Goal: Transaction & Acquisition: Obtain resource

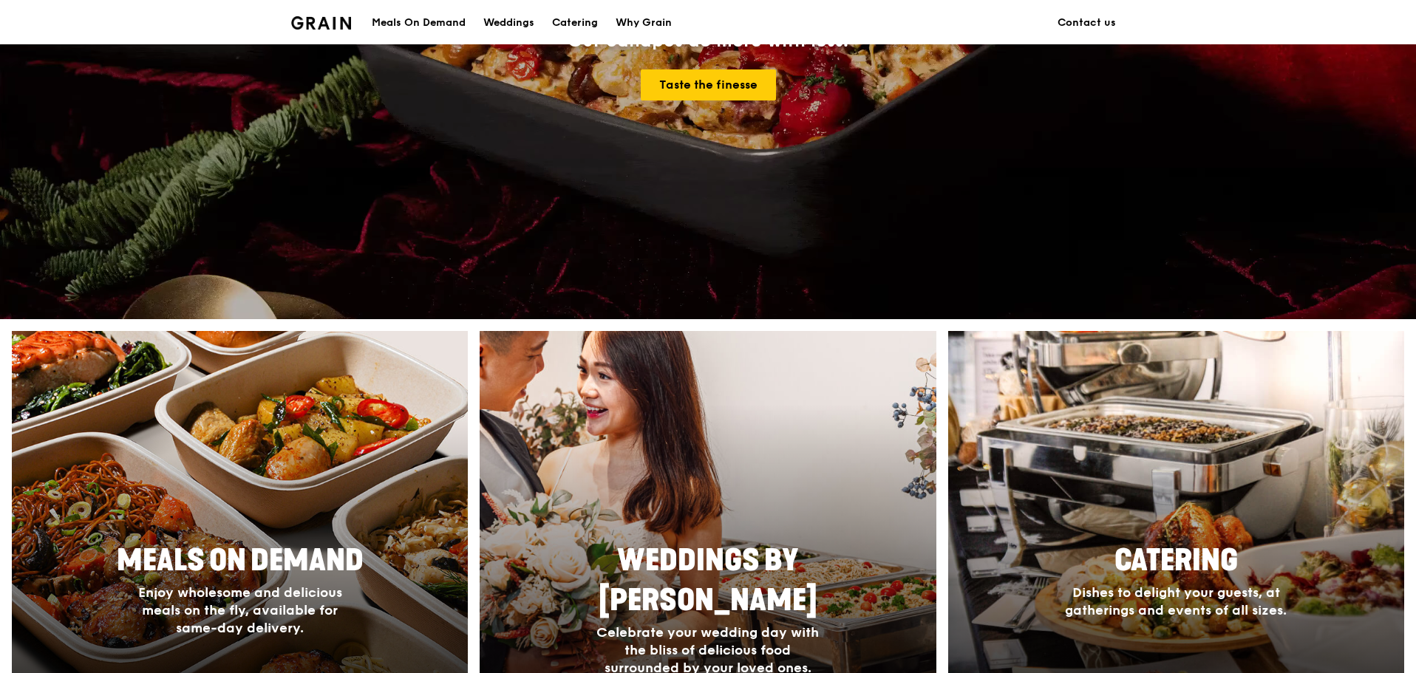
scroll to position [591, 0]
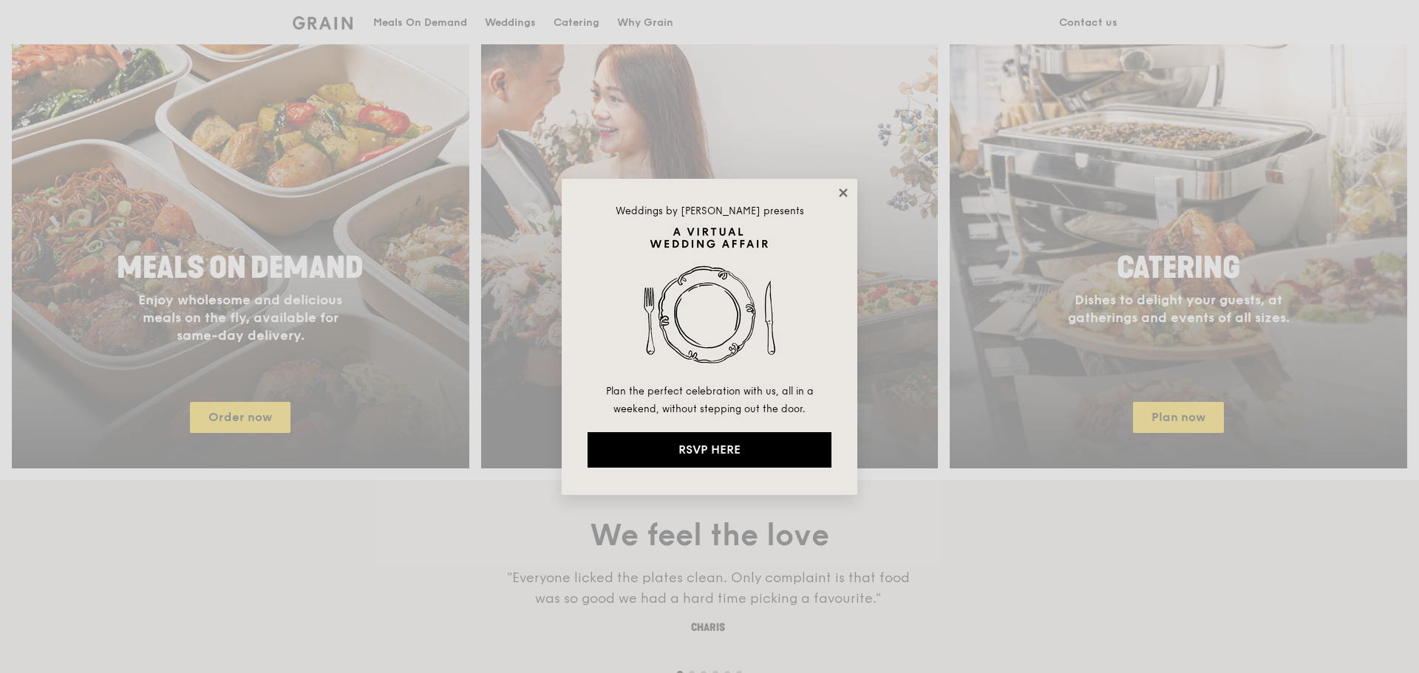
click at [840, 197] on icon at bounding box center [843, 192] width 13 height 13
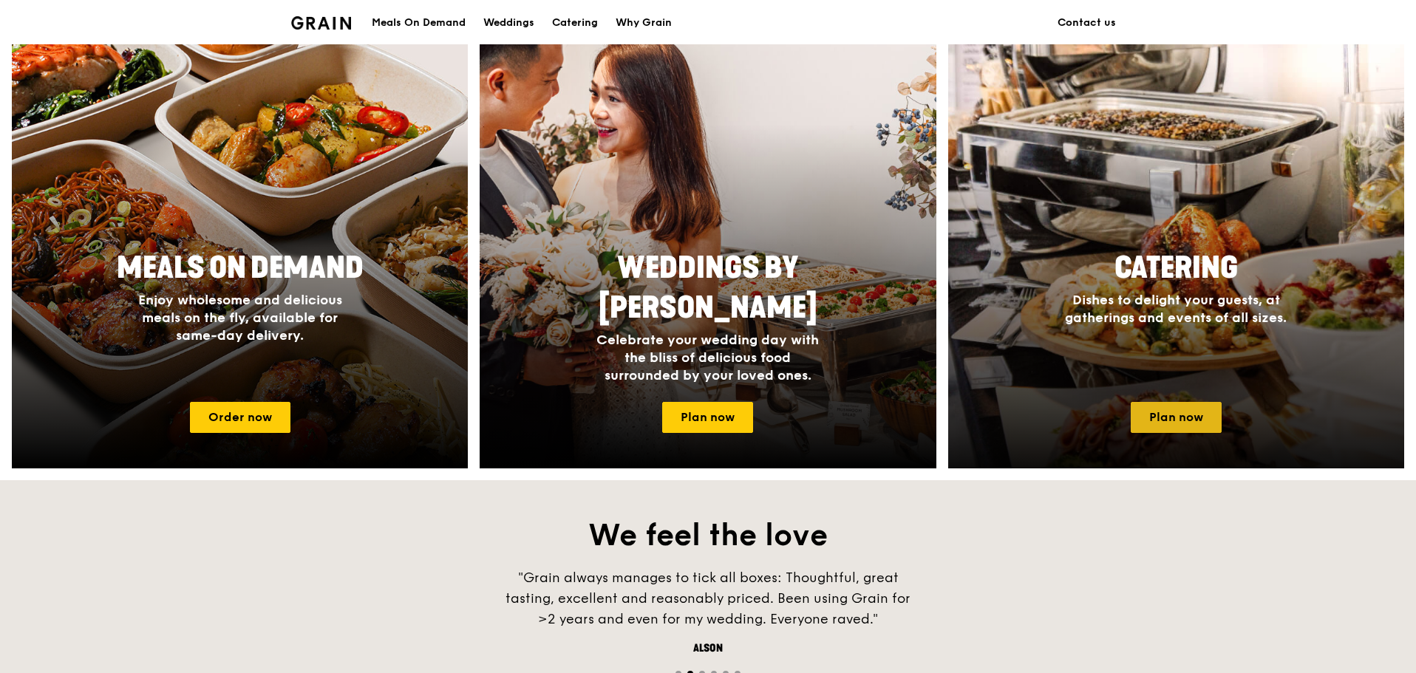
click at [1160, 414] on link "Plan now" at bounding box center [1176, 417] width 91 height 31
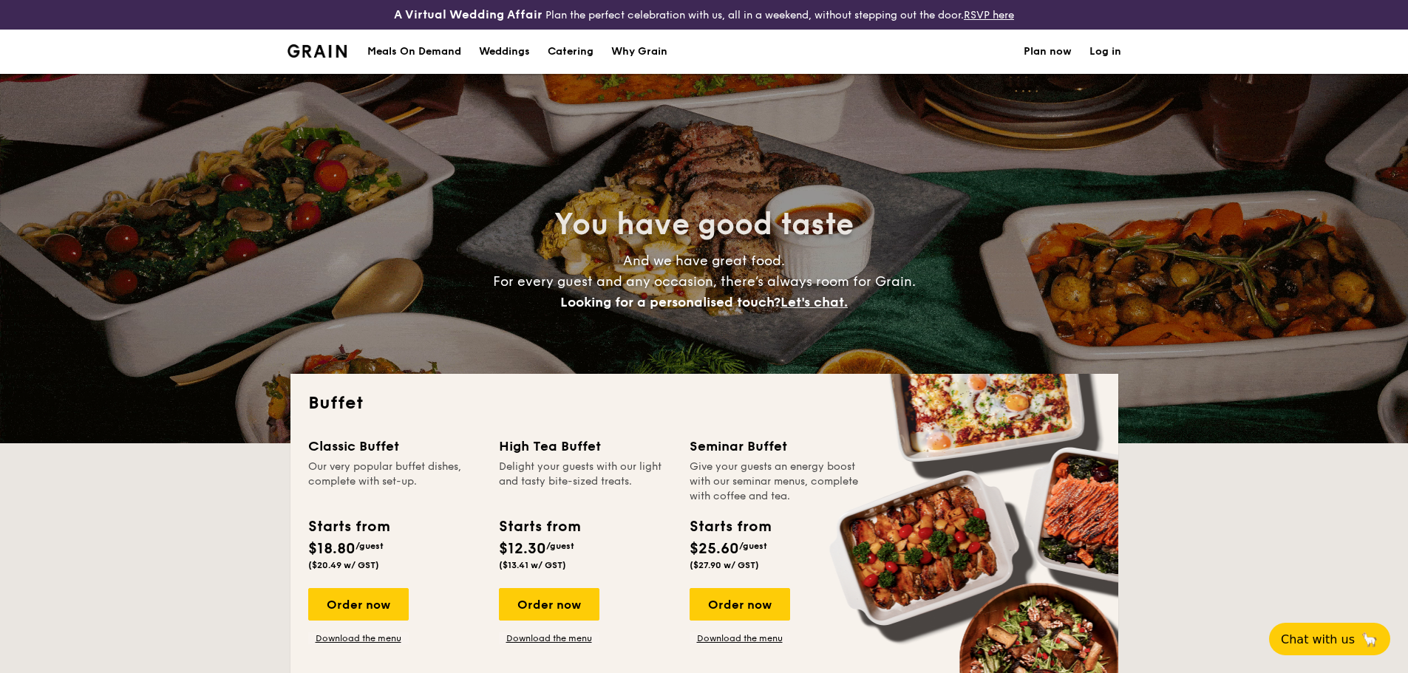
select select
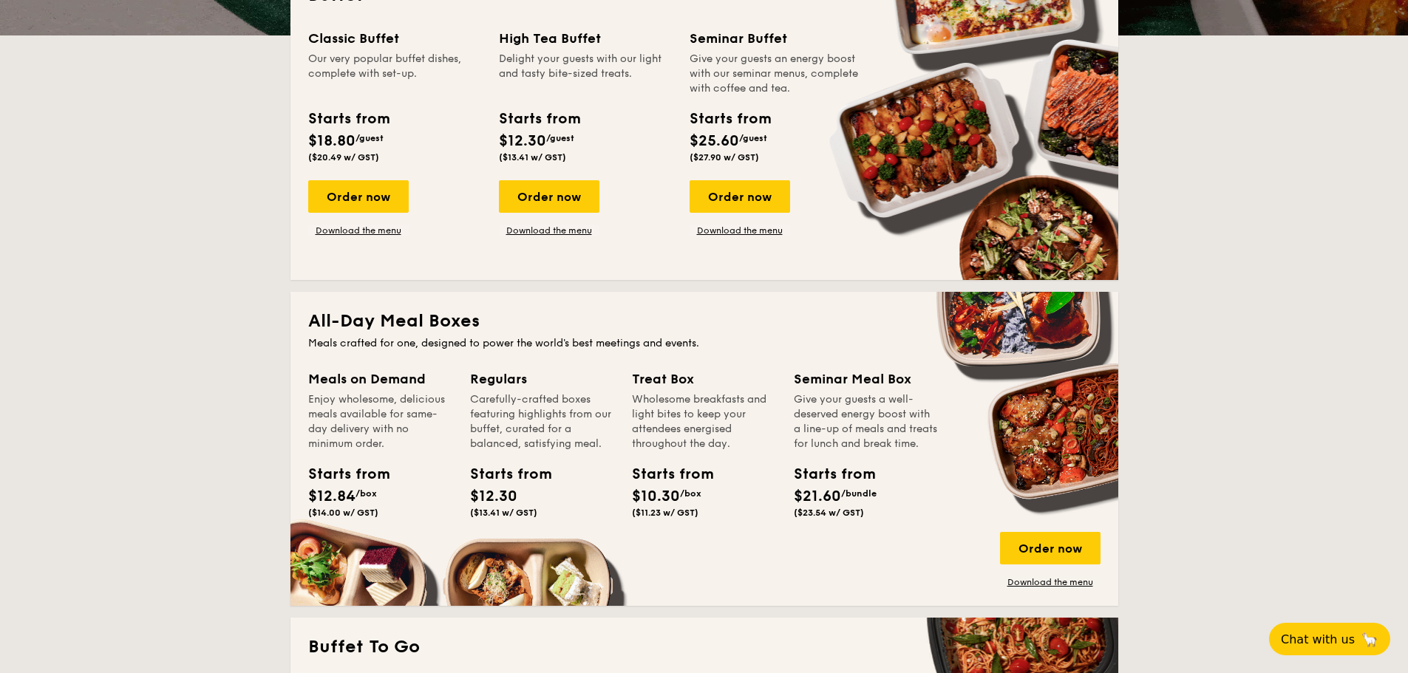
scroll to position [407, 0]
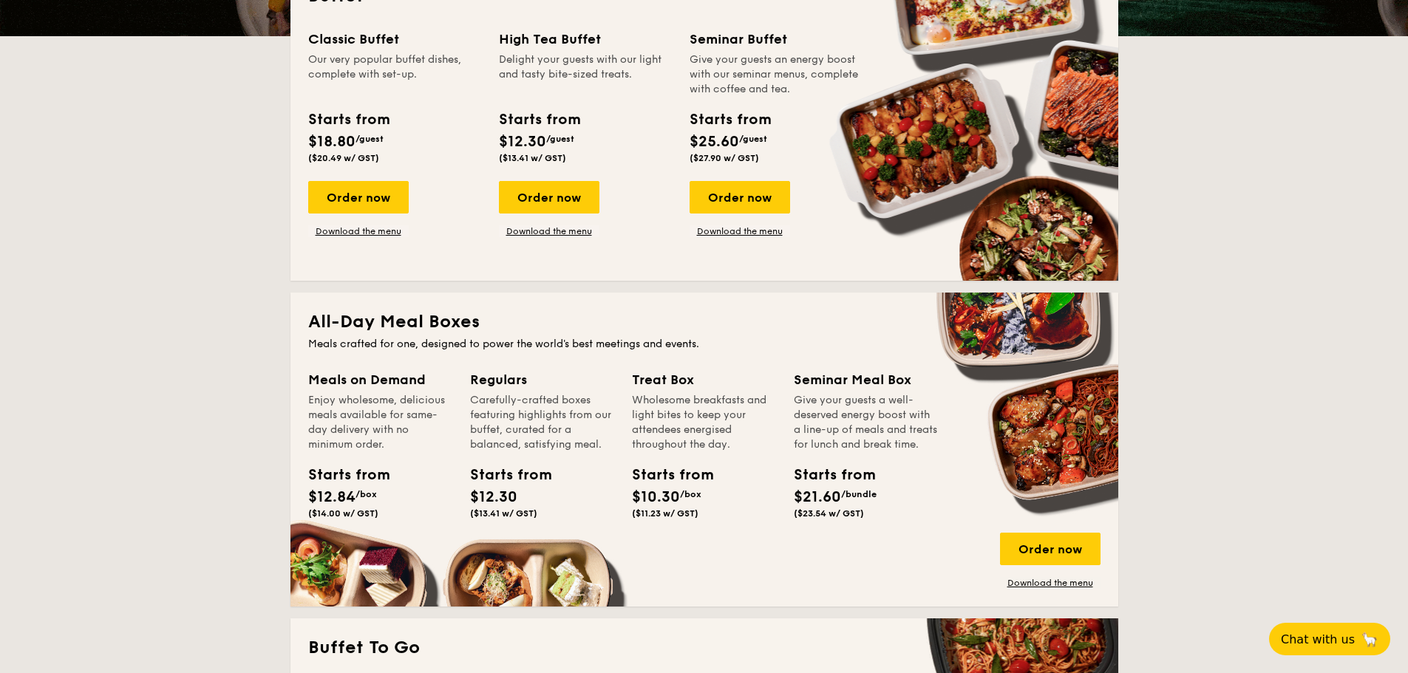
click at [751, 240] on div "Classic Buffet Our very popular buffet dishes, complete with set-up. Starts fro…" at bounding box center [704, 146] width 792 height 234
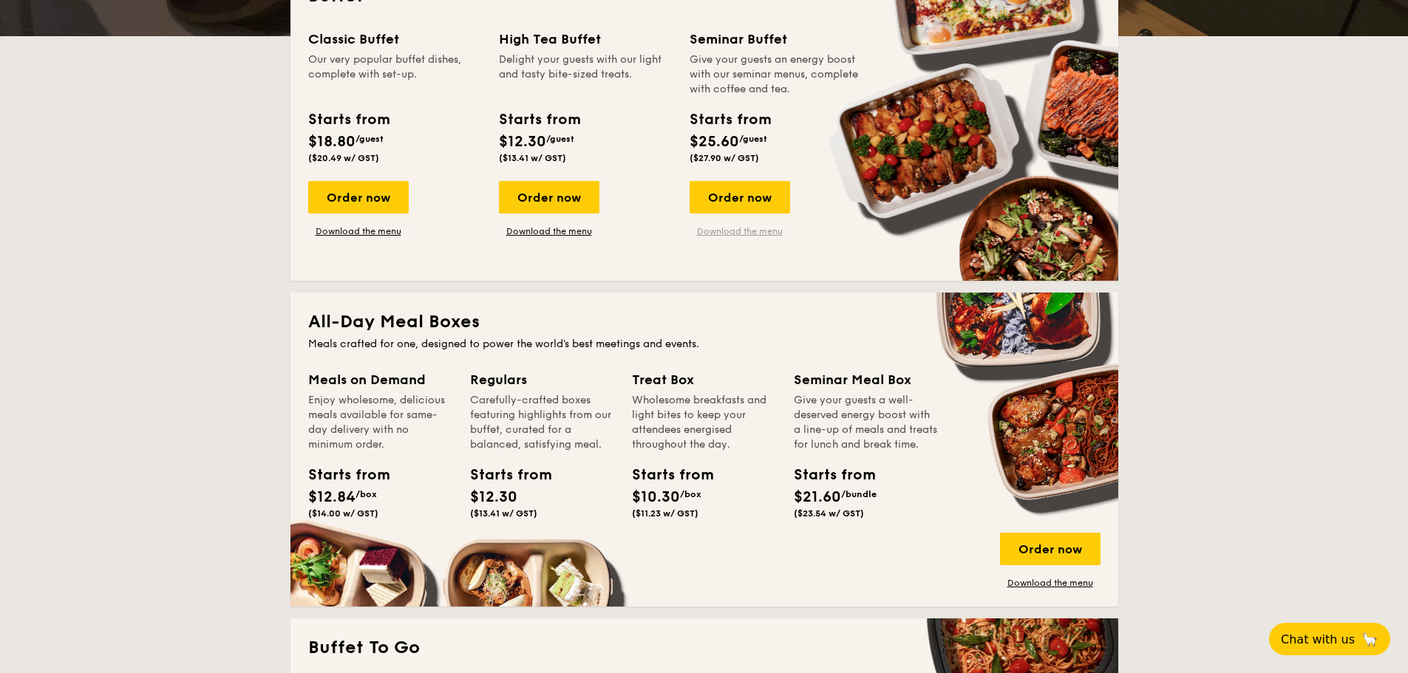
click at [751, 231] on link "Download the menu" at bounding box center [740, 231] width 101 height 12
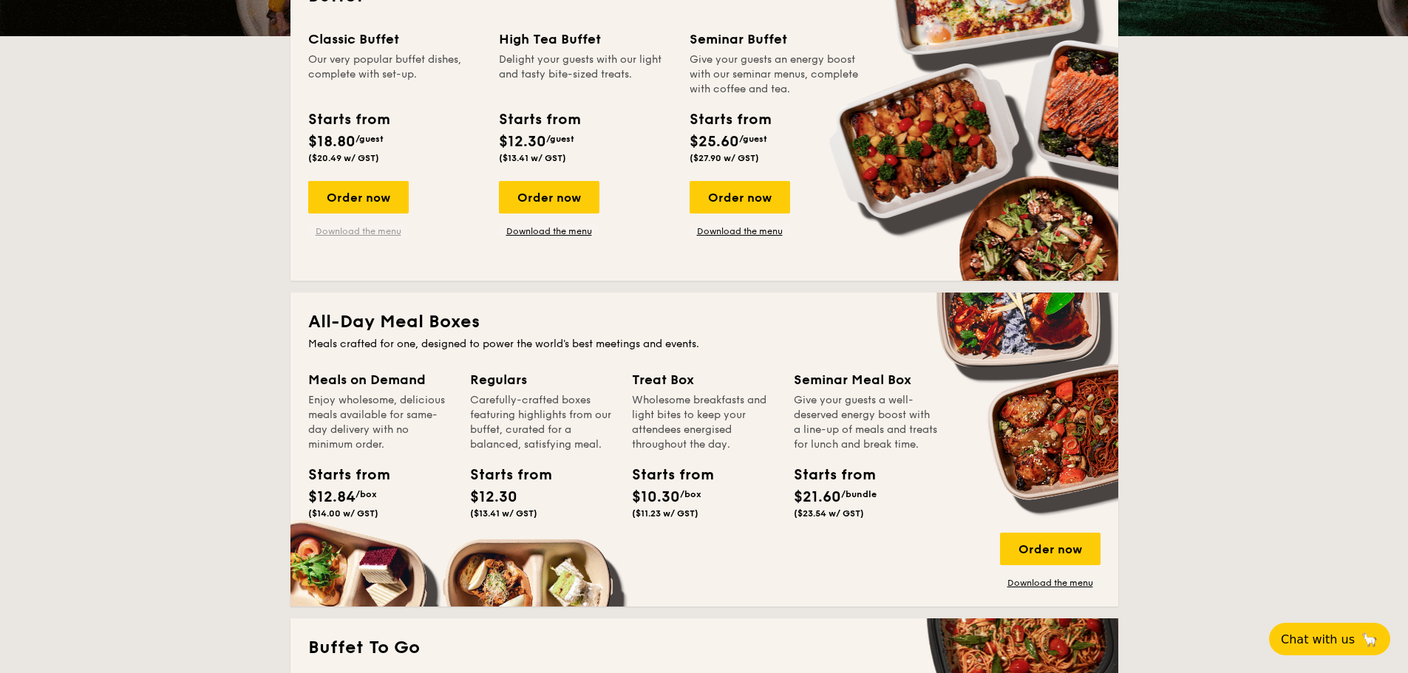
click at [388, 236] on link "Download the menu" at bounding box center [358, 231] width 101 height 12
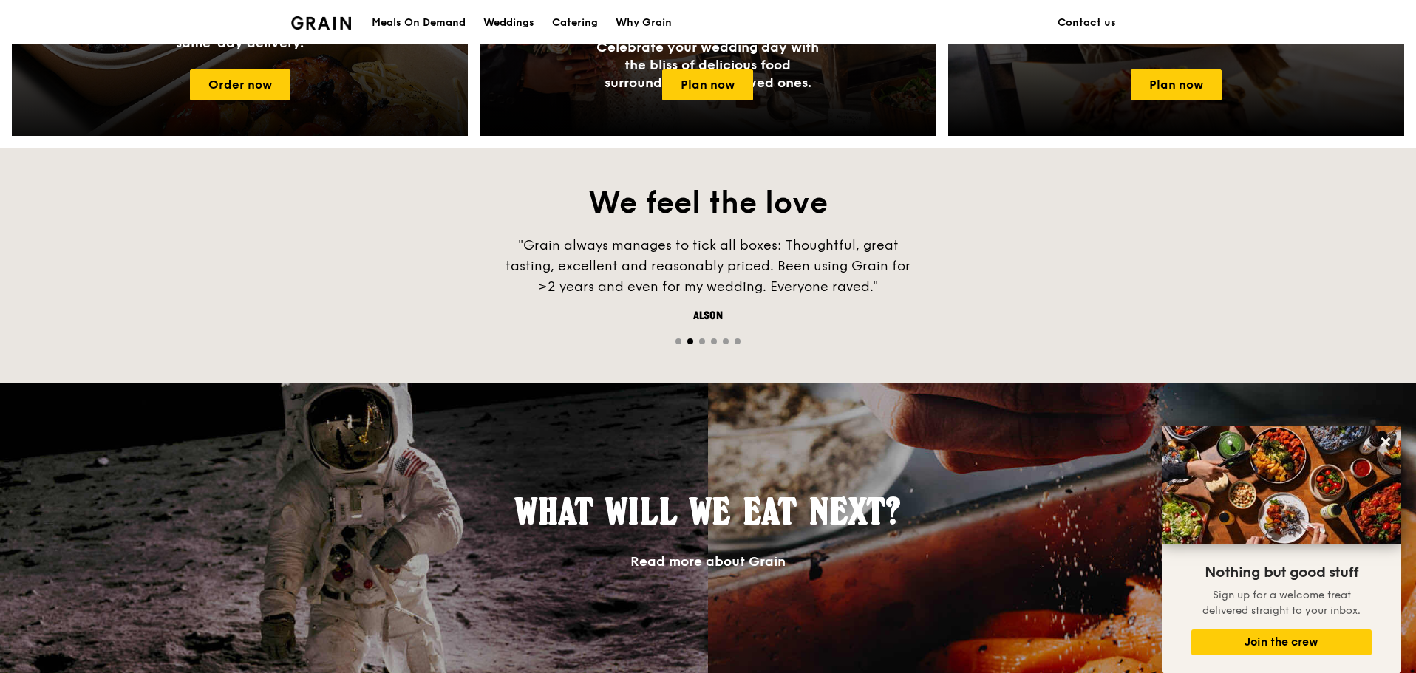
scroll to position [883, 0]
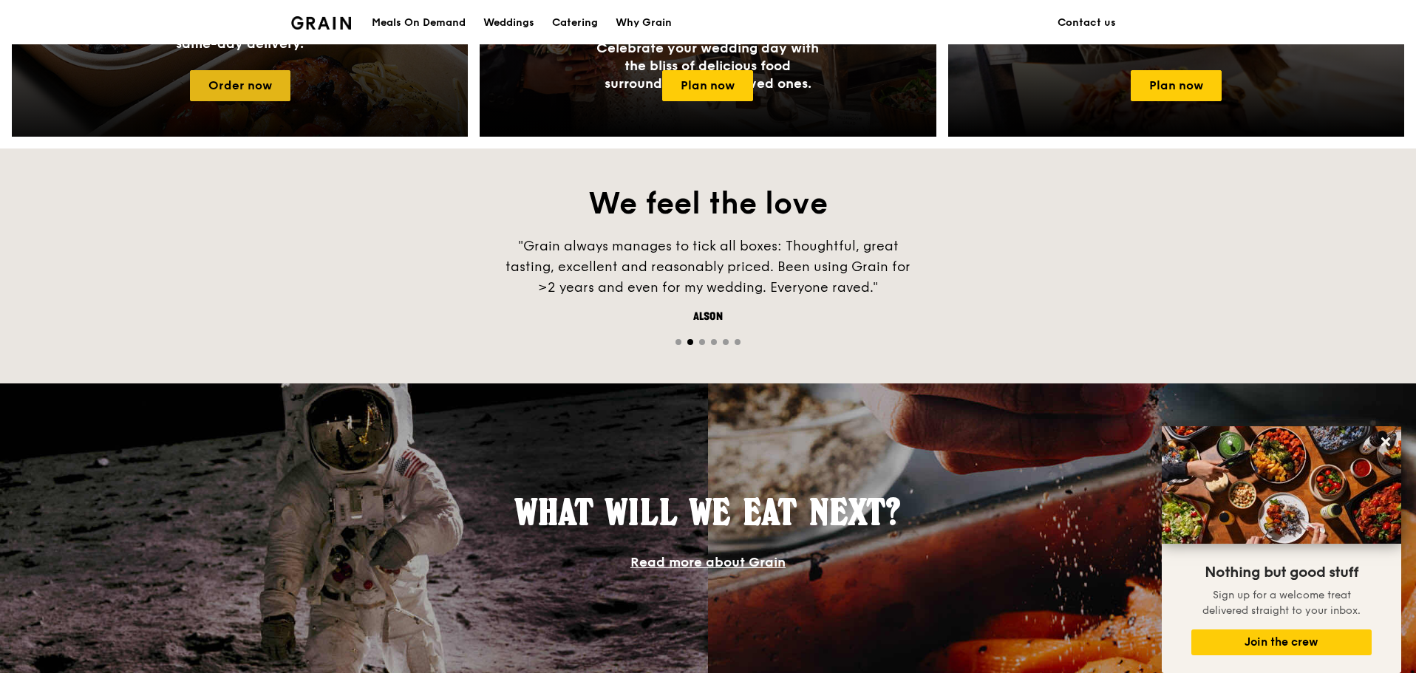
click at [245, 87] on link "Order now" at bounding box center [240, 85] width 101 height 31
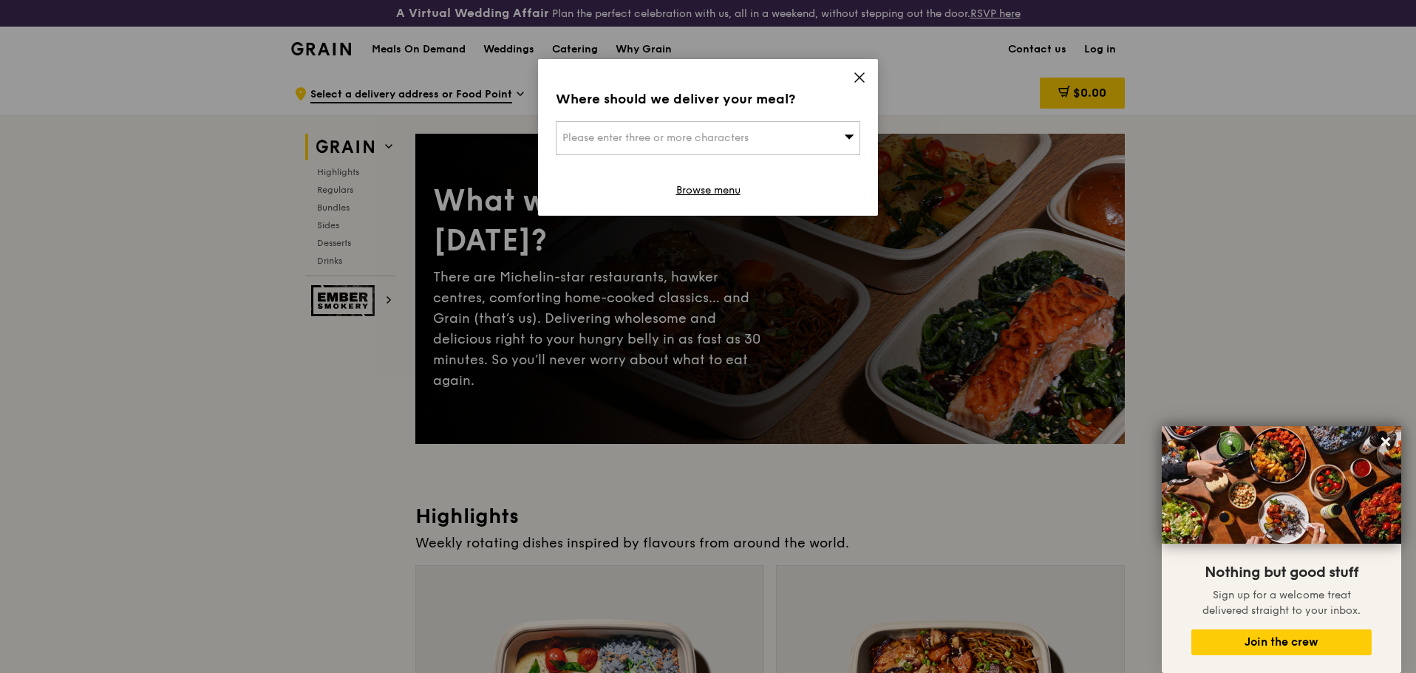
click at [853, 79] on icon at bounding box center [859, 77] width 13 height 13
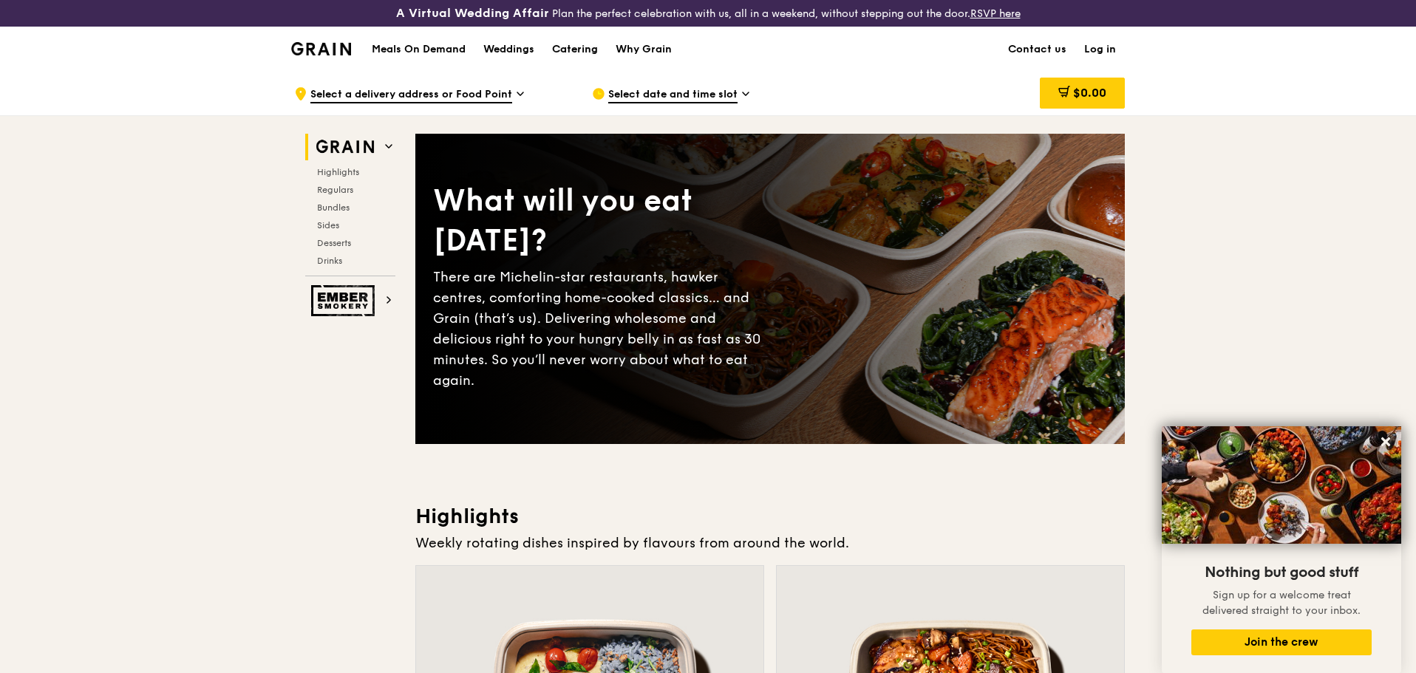
click at [586, 45] on div "Catering" at bounding box center [575, 49] width 46 height 44
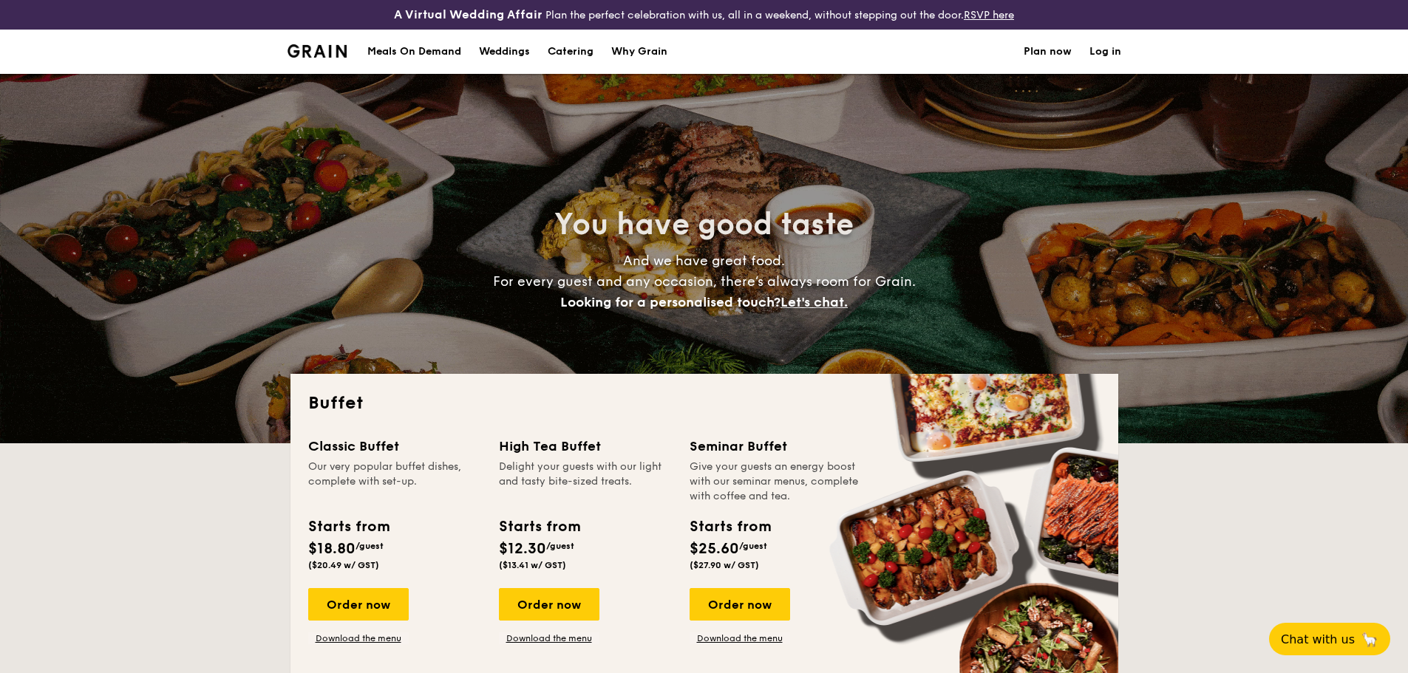
select select
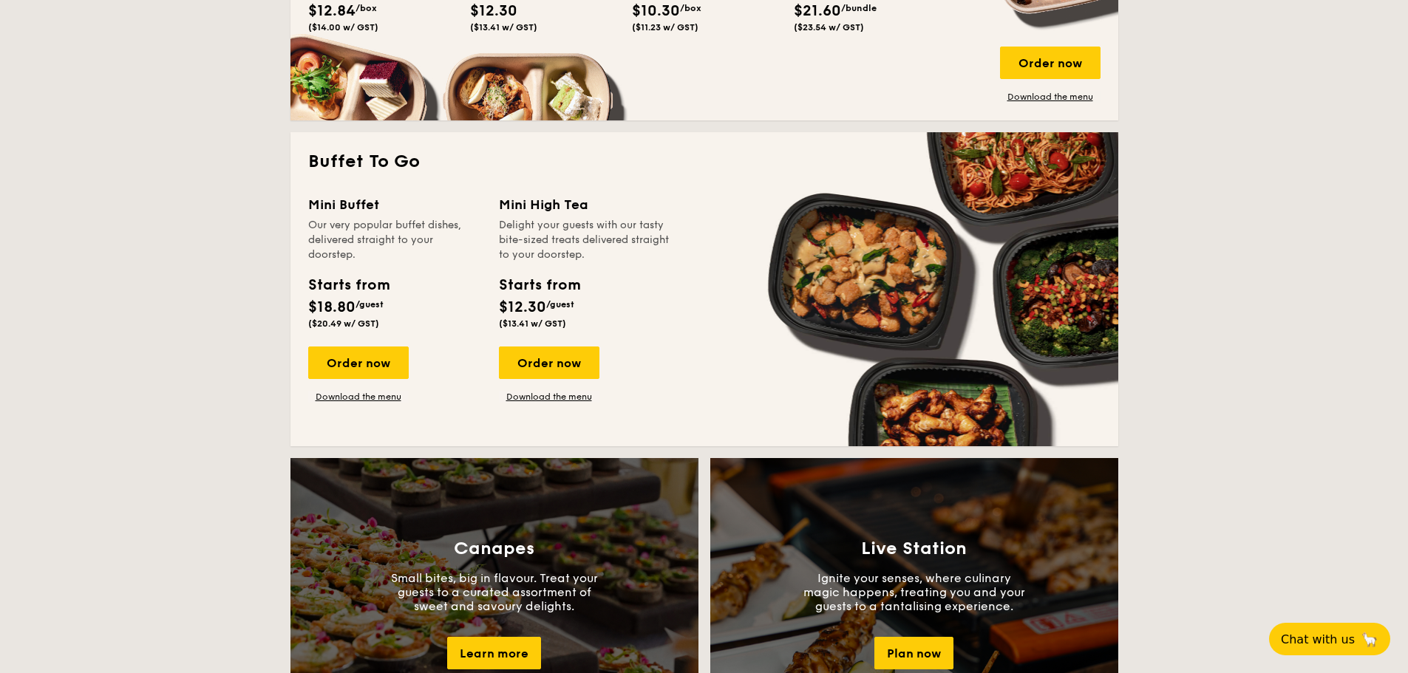
scroll to position [887, 0]
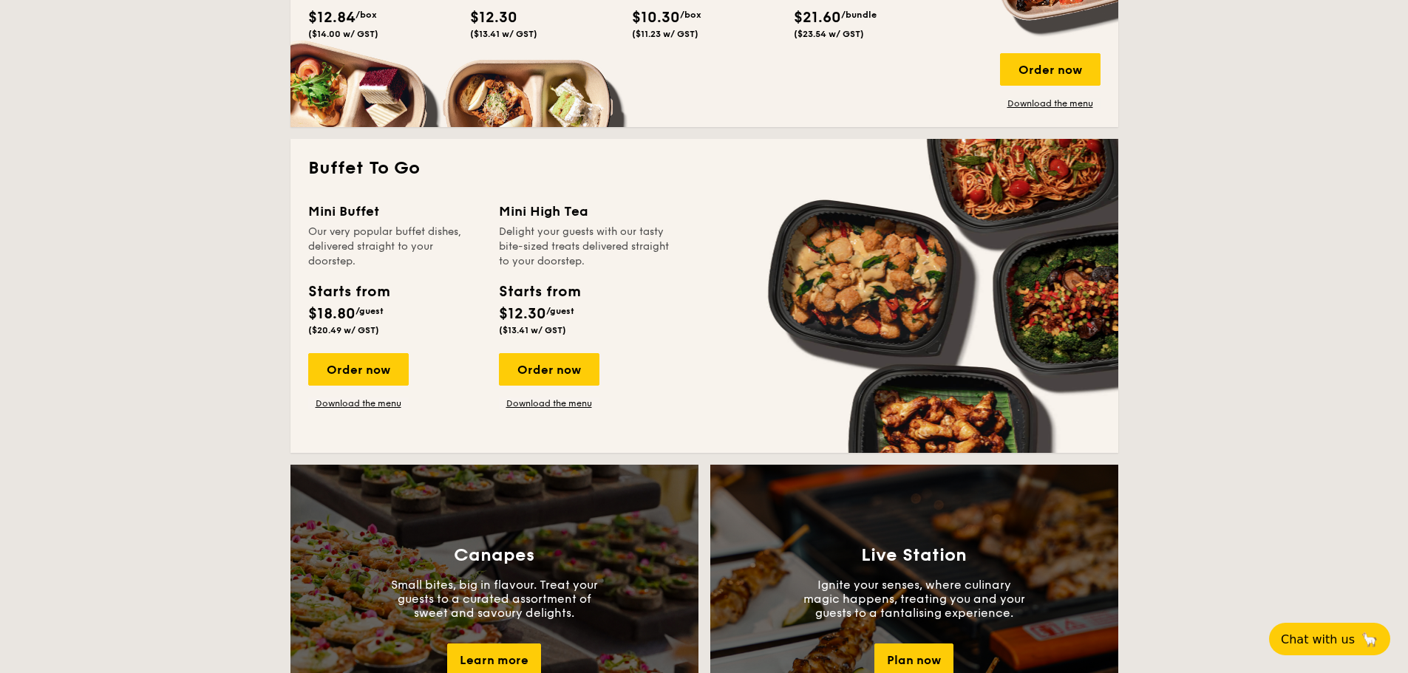
drag, startPoint x: 1067, startPoint y: 108, endPoint x: 1073, endPoint y: 126, distance: 19.6
click at [1067, 108] on link "Download the menu" at bounding box center [1050, 104] width 101 height 12
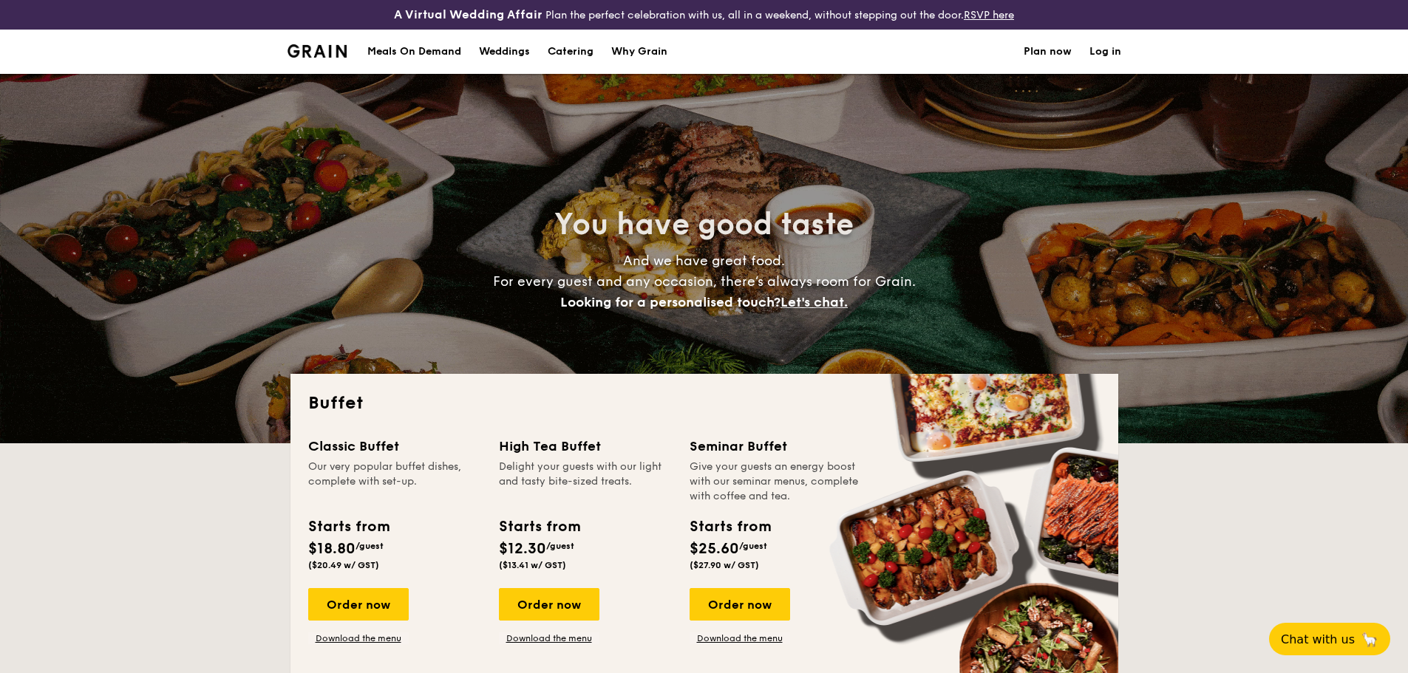
select select
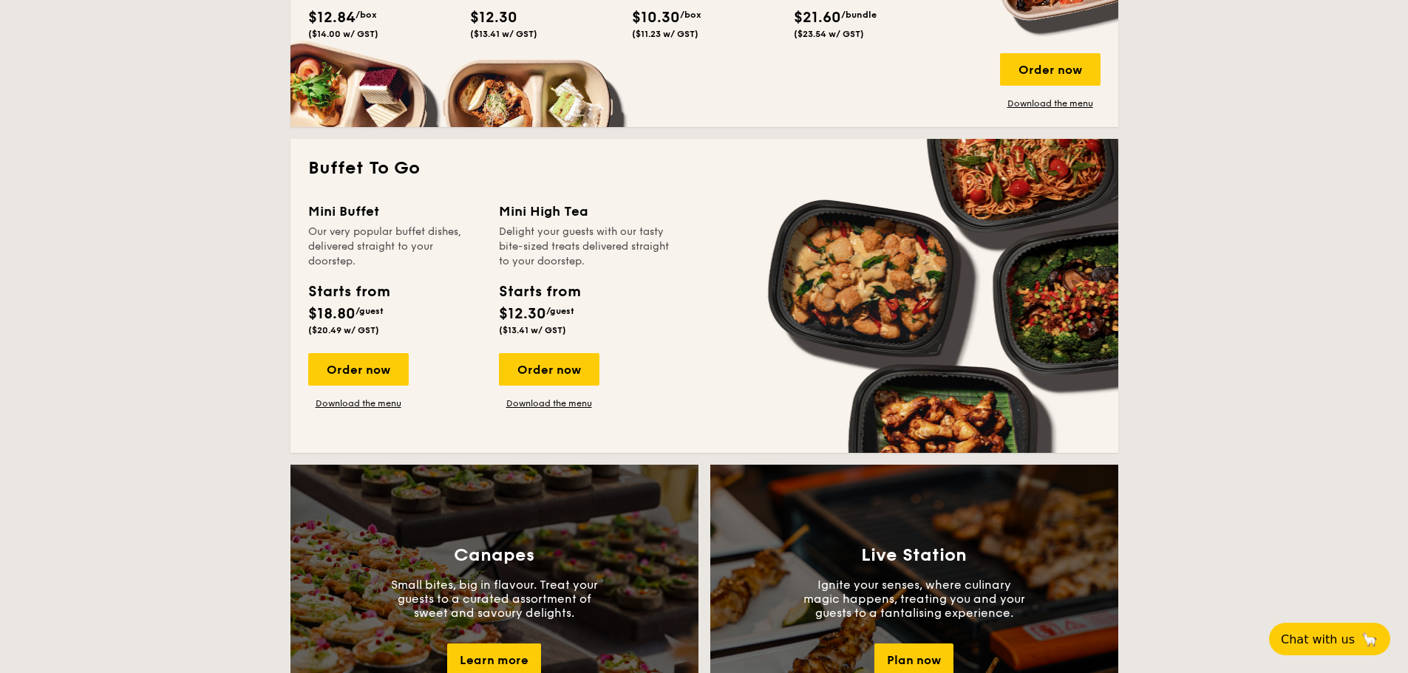
scroll to position [887, 0]
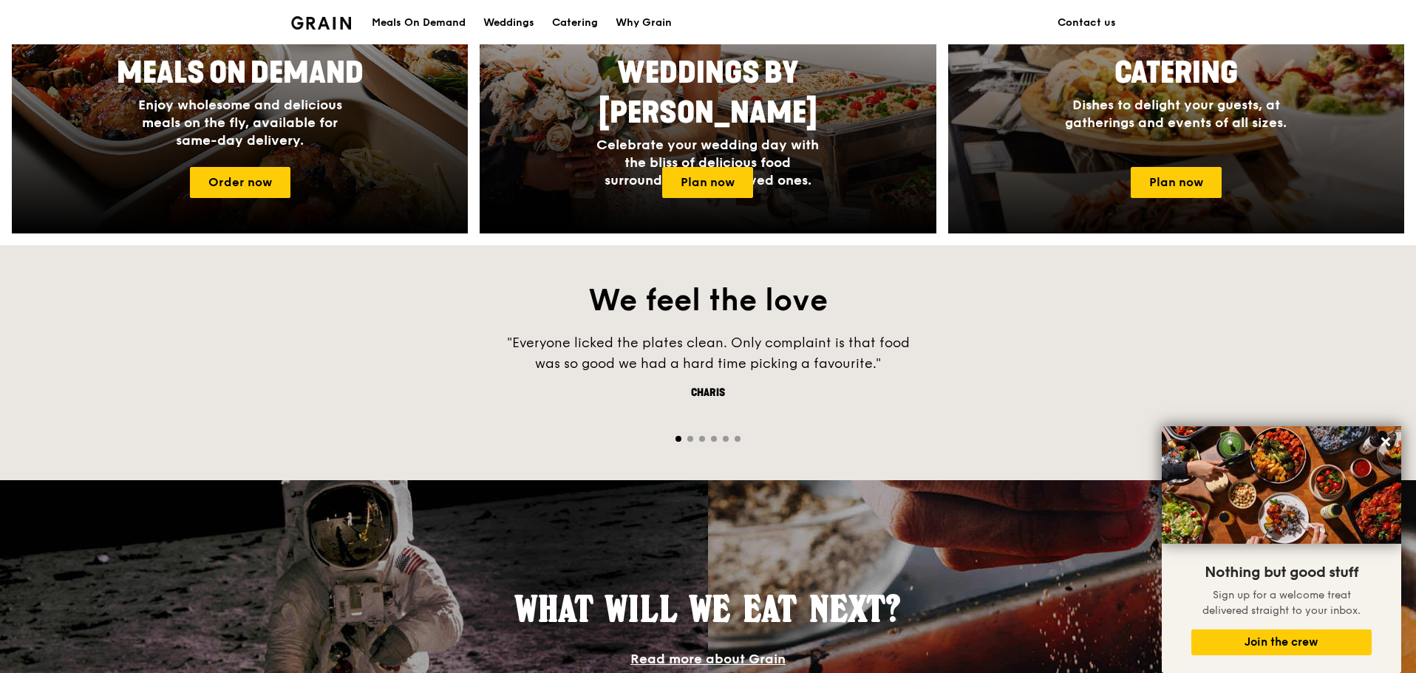
scroll to position [813, 0]
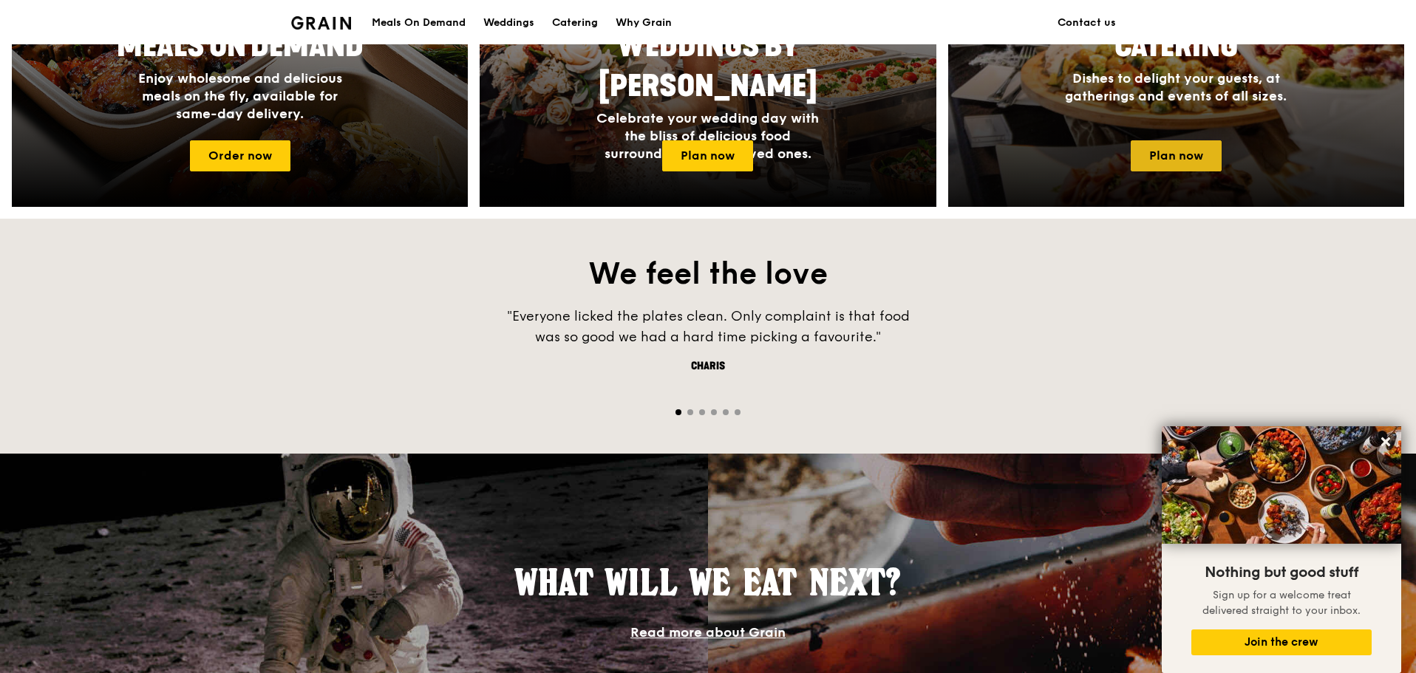
click at [1190, 151] on link "Plan now" at bounding box center [1176, 155] width 91 height 31
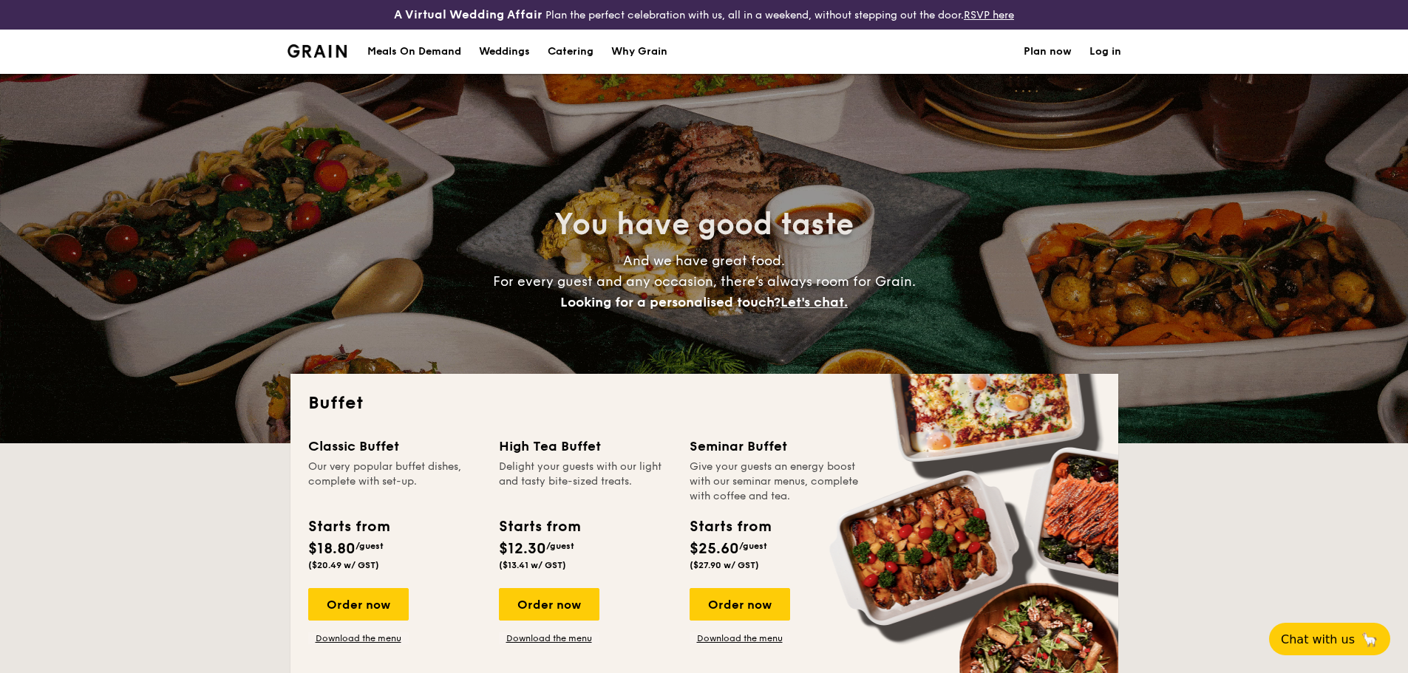
select select
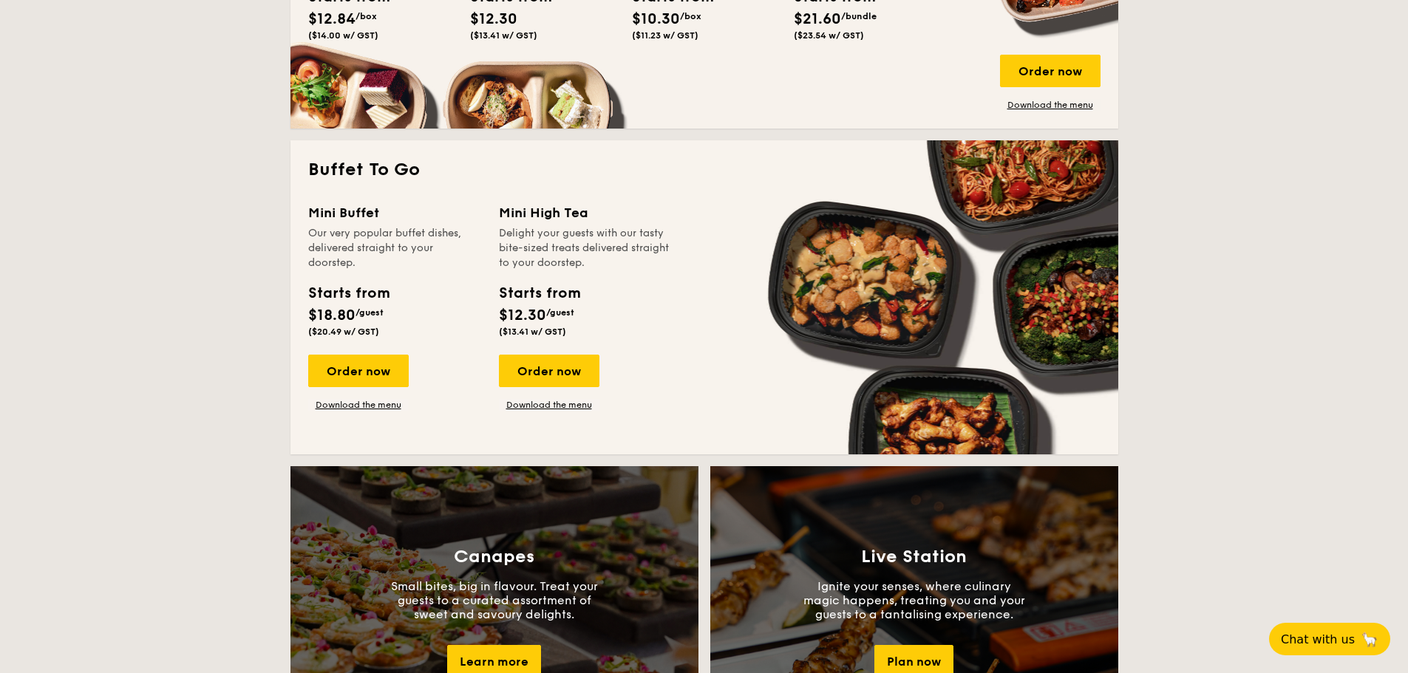
scroll to position [665, 0]
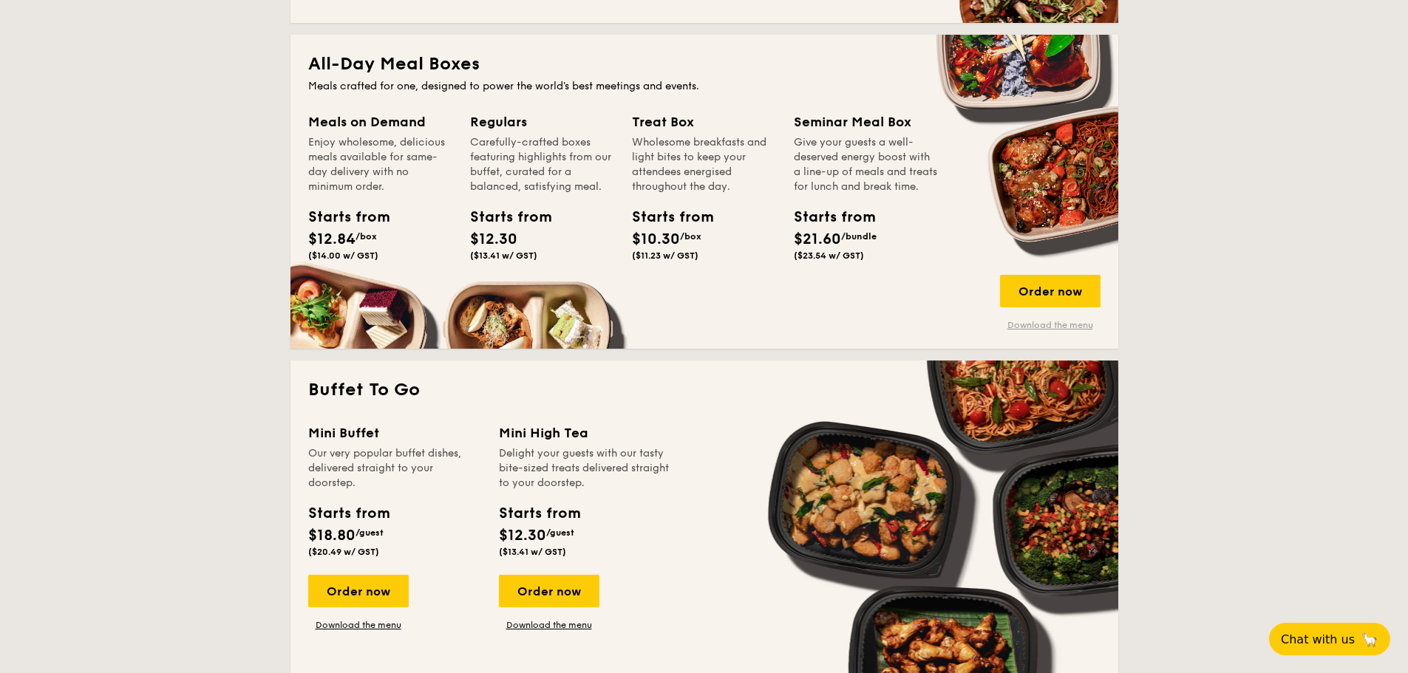
drag, startPoint x: 1050, startPoint y: 325, endPoint x: 1036, endPoint y: 322, distance: 13.6
